Goal: Task Accomplishment & Management: Manage account settings

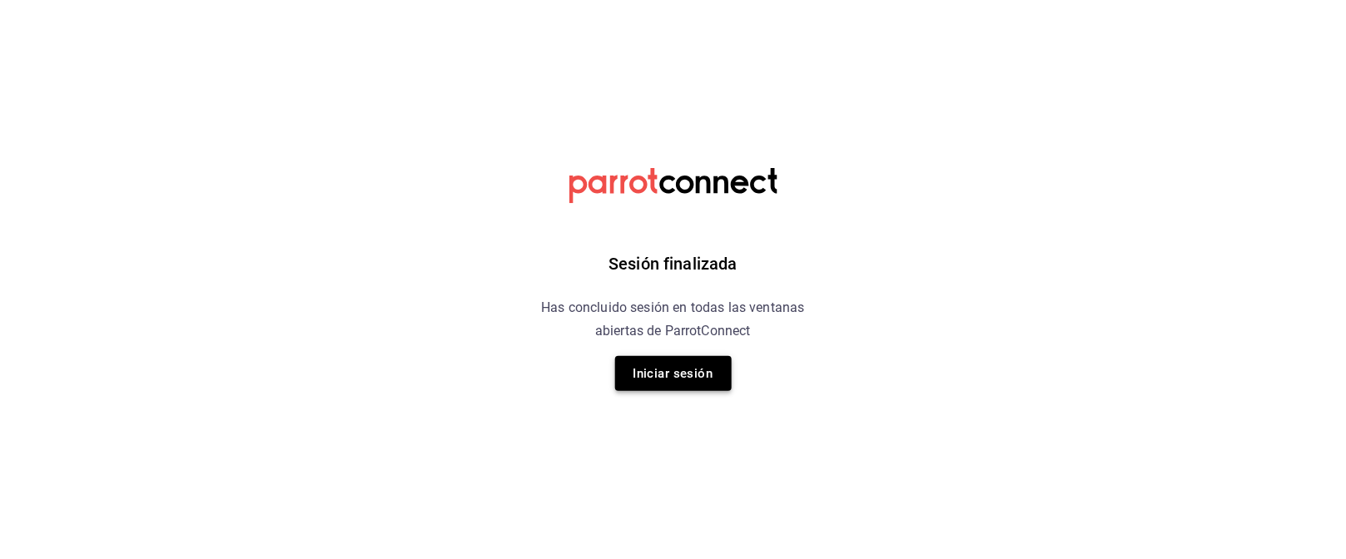
click at [672, 366] on button "Iniciar sesión" at bounding box center [673, 373] width 117 height 35
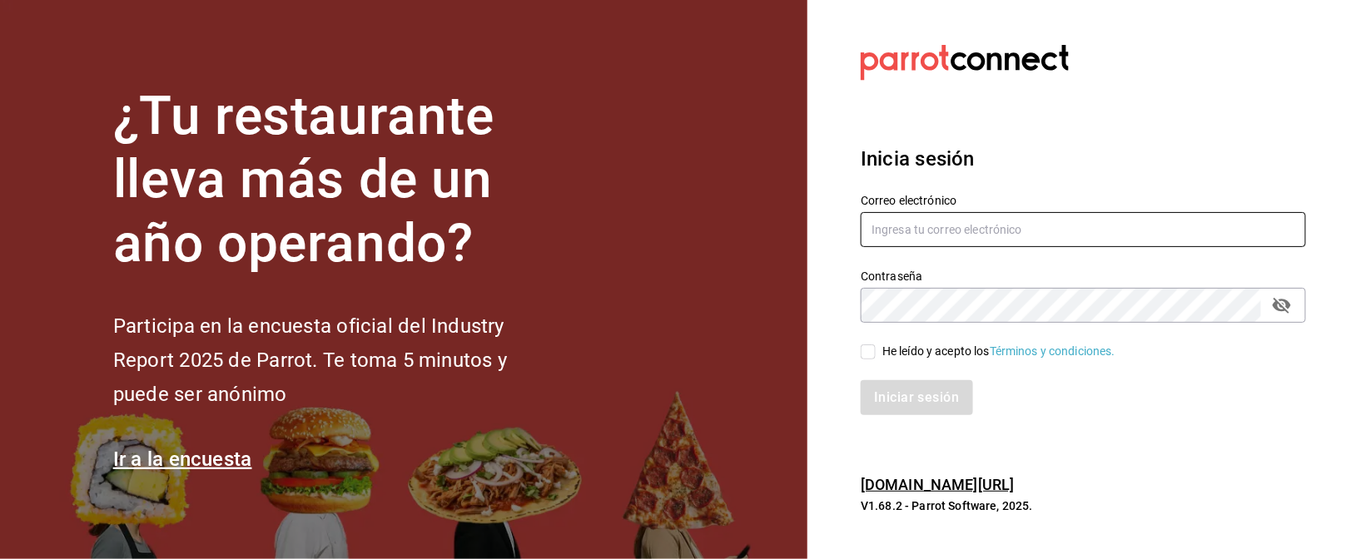
type input "mrhuinosco@gmail.com"
click at [860, 348] on div "He leído y acepto los Términos y condiciones." at bounding box center [1073, 342] width 465 height 38
click at [868, 349] on input "He leído y acepto los Términos y condiciones." at bounding box center [868, 352] width 15 height 15
checkbox input "true"
click at [923, 404] on button "Iniciar sesión" at bounding box center [917, 397] width 113 height 35
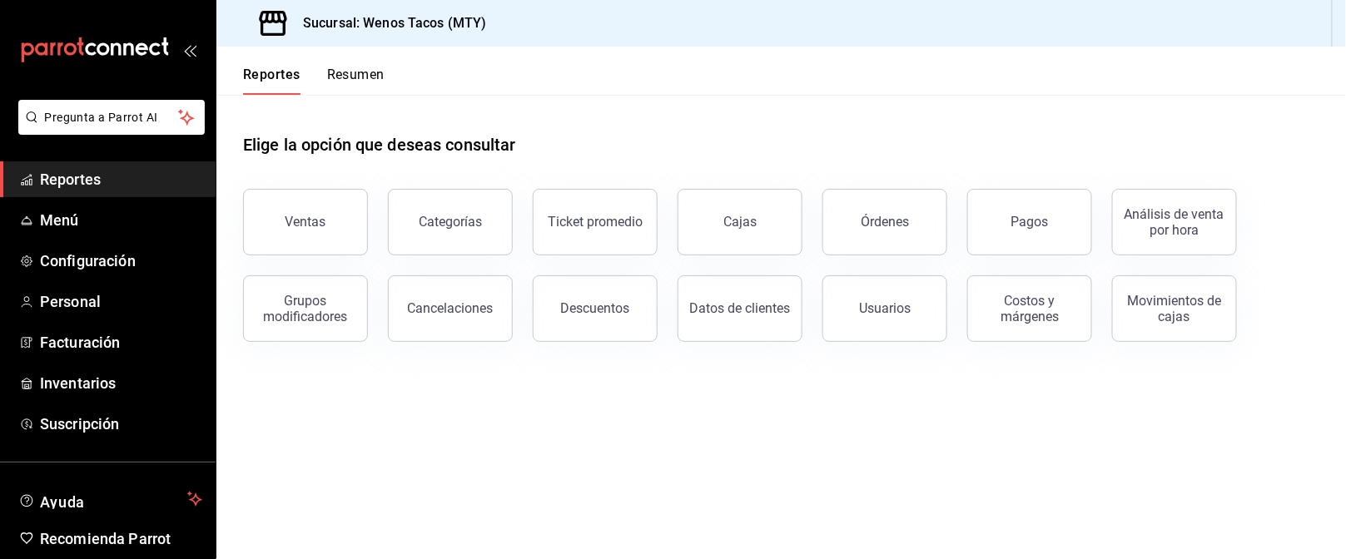
click at [892, 231] on button "Órdenes" at bounding box center [885, 222] width 125 height 67
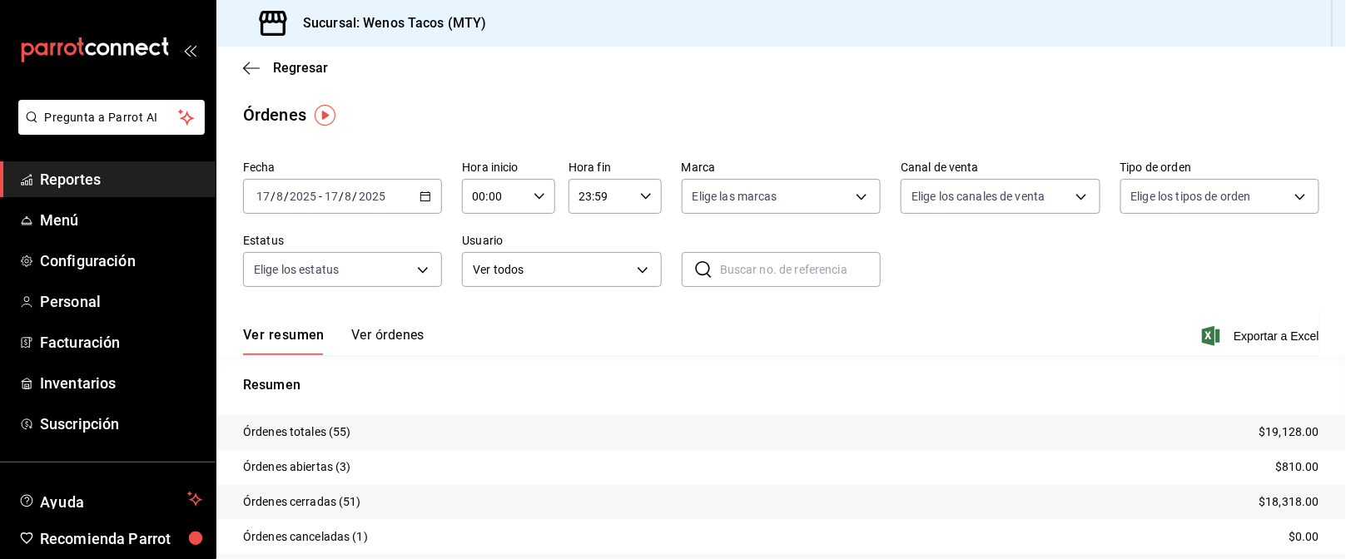
click at [421, 195] on \(Stroke\) "button" at bounding box center [425, 195] width 9 height 1
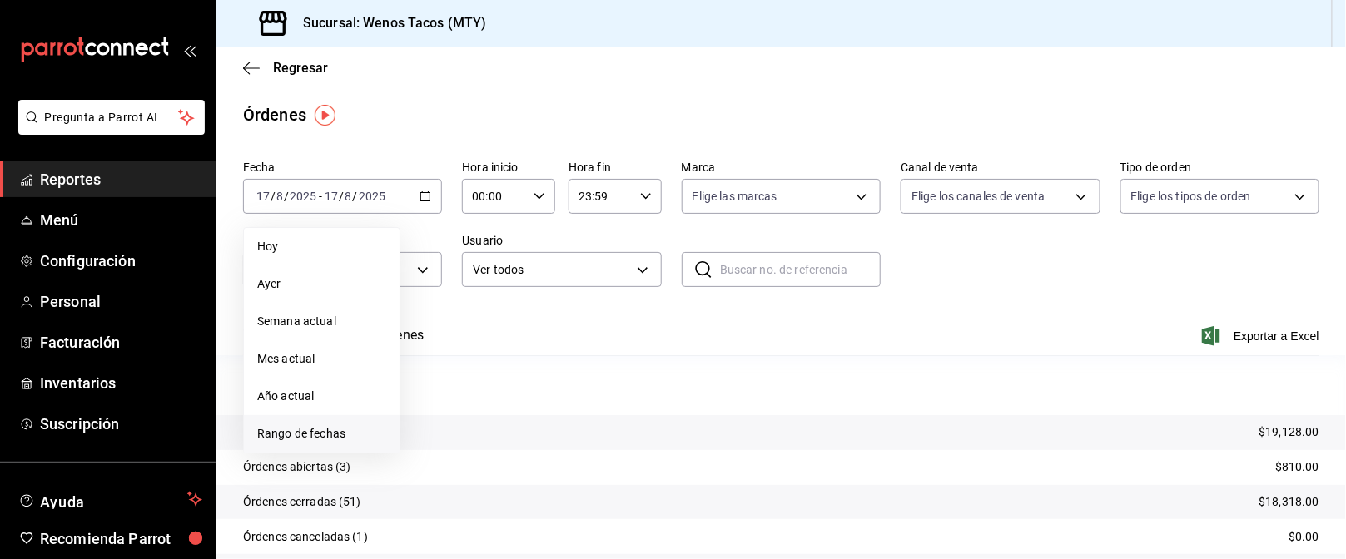
click at [321, 424] on li "Rango de fechas" at bounding box center [322, 433] width 156 height 37
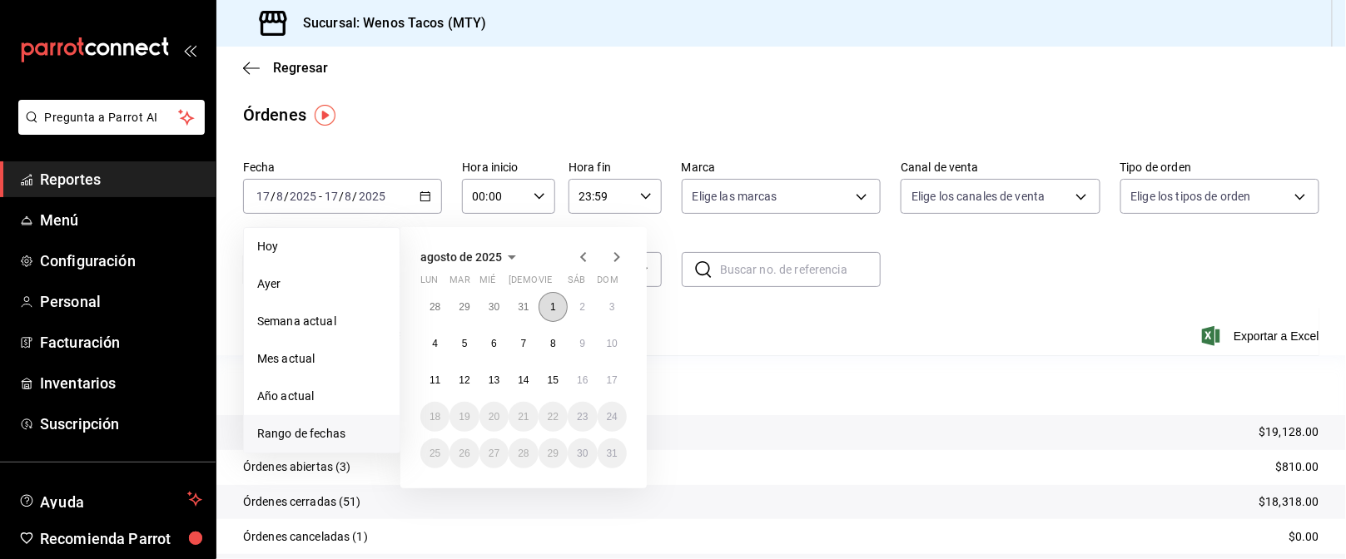
click at [546, 305] on button "1" at bounding box center [553, 307] width 29 height 30
click at [608, 379] on abbr "17" at bounding box center [612, 381] width 11 height 12
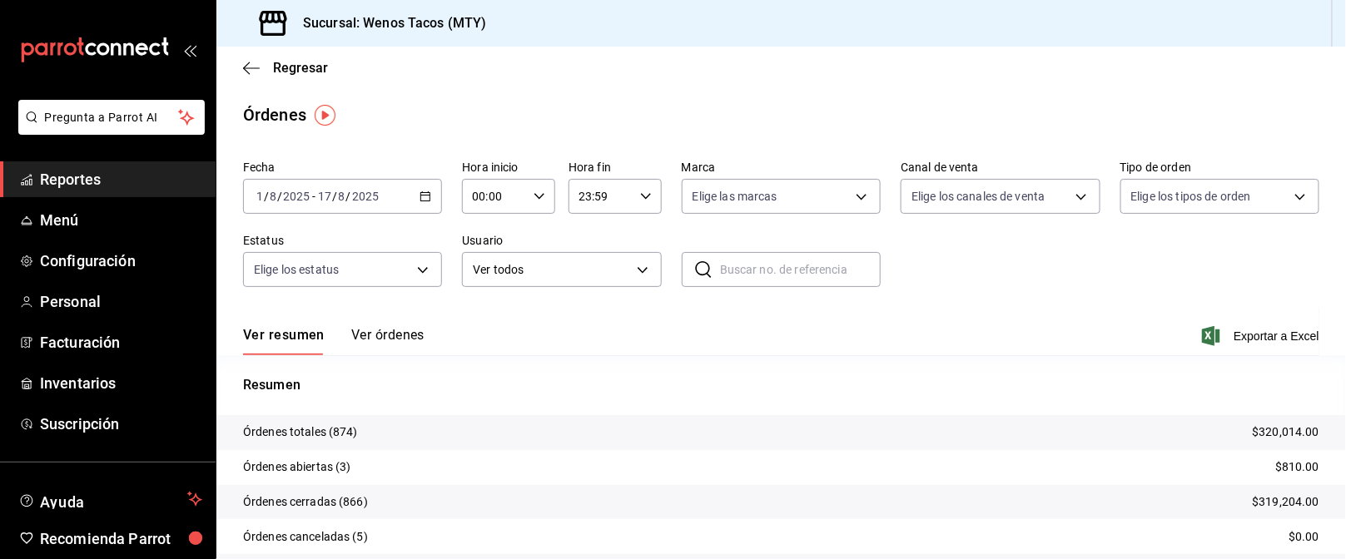
click at [413, 196] on div "2025-08-01 1 / 8 / 2025 - 2025-08-17 17 / 8 / 2025" at bounding box center [342, 196] width 199 height 35
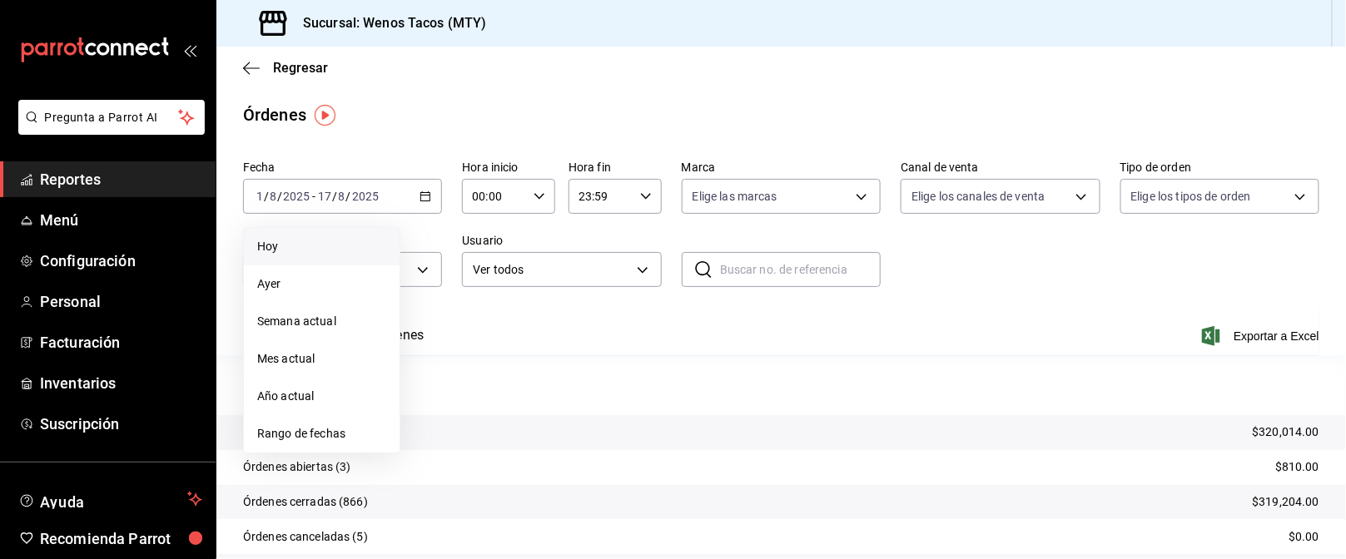
click at [357, 241] on span "Hoy" at bounding box center [321, 246] width 129 height 17
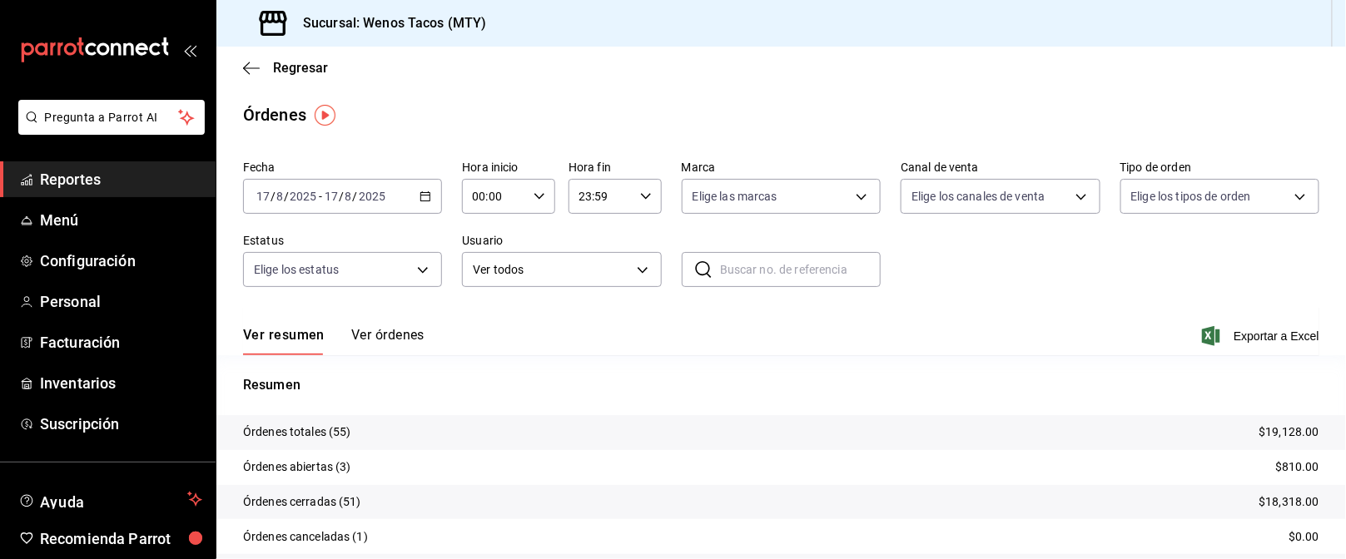
click at [357, 241] on label "Estatus" at bounding box center [342, 242] width 199 height 12
